Goal: Task Accomplishment & Management: Manage account settings

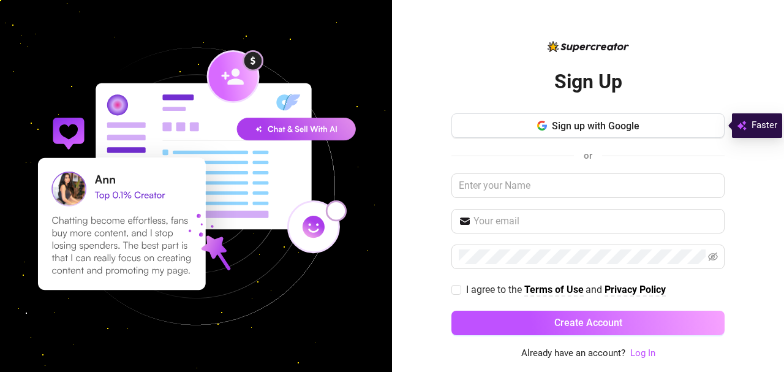
click at [621, 133] on button "Sign up with Google" at bounding box center [588, 125] width 273 height 25
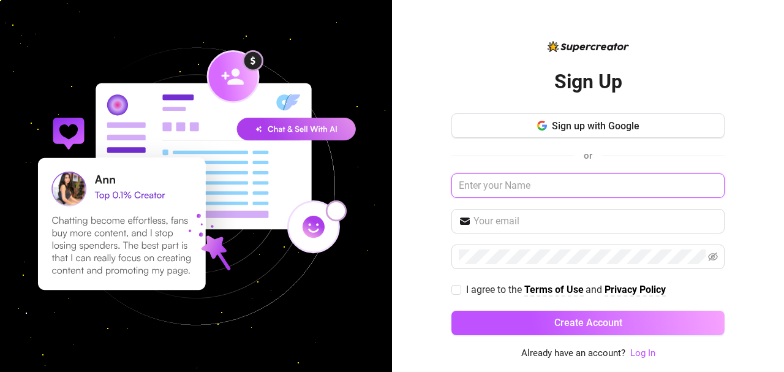
click at [550, 187] on input "text" at bounding box center [588, 185] width 273 height 25
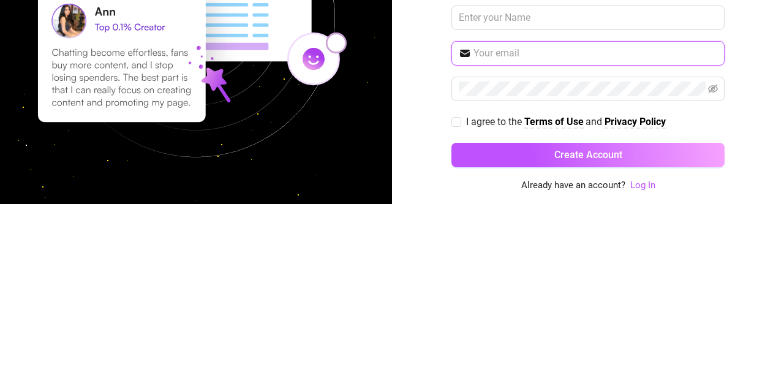
click at [580, 214] on input "text" at bounding box center [596, 221] width 244 height 15
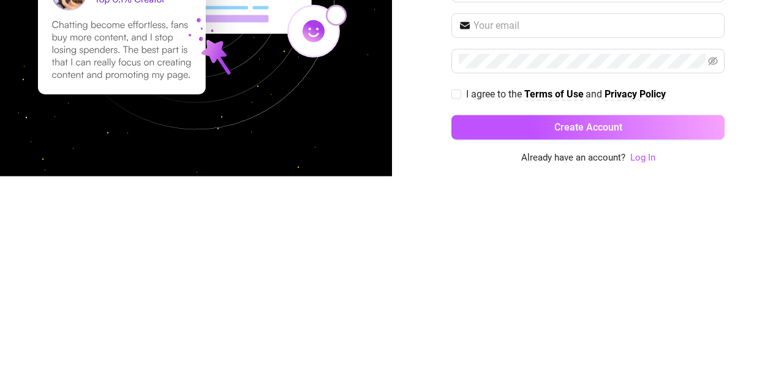
click at [647, 356] on link "Log In" at bounding box center [643, 352] width 25 height 11
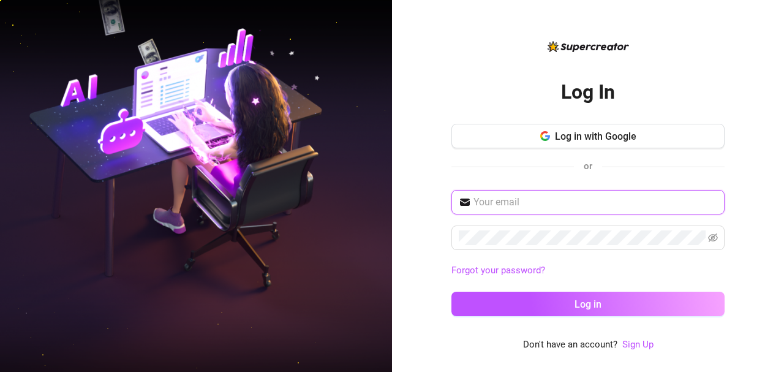
type input "[EMAIL_ADDRESS][DOMAIN_NAME]"
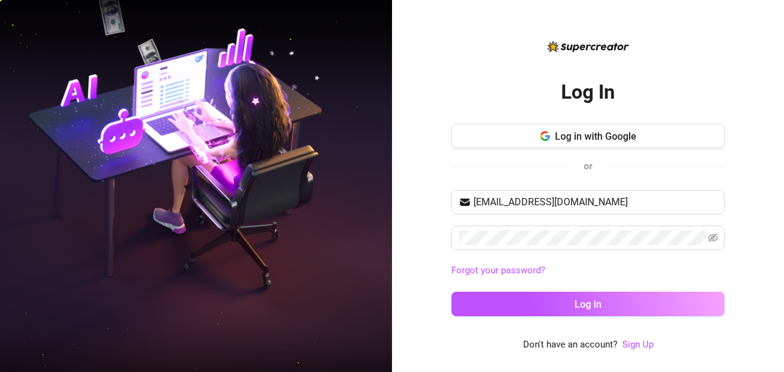
click at [713, 238] on icon "eye-invisible" at bounding box center [713, 238] width 10 height 10
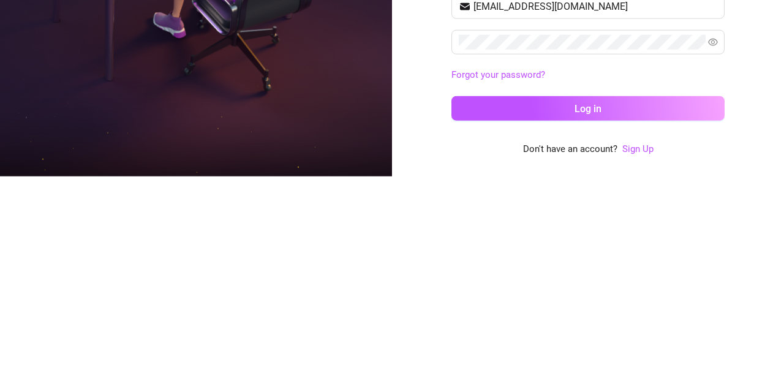
click at [632, 305] on button "Log in" at bounding box center [588, 304] width 273 height 25
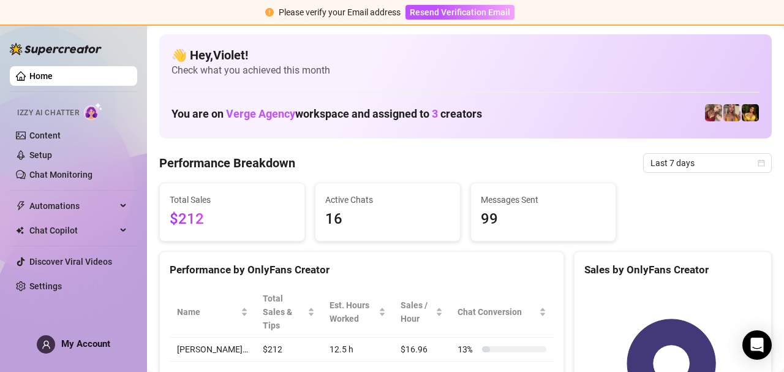
click at [462, 17] on span "Resend Verification Email" at bounding box center [460, 12] width 101 height 10
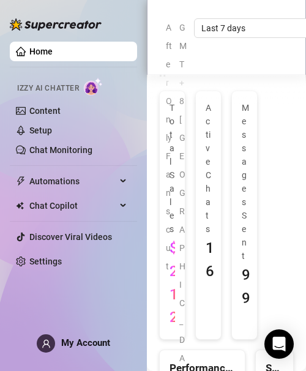
scroll to position [1101, 0]
